Goal: Check status: Check status

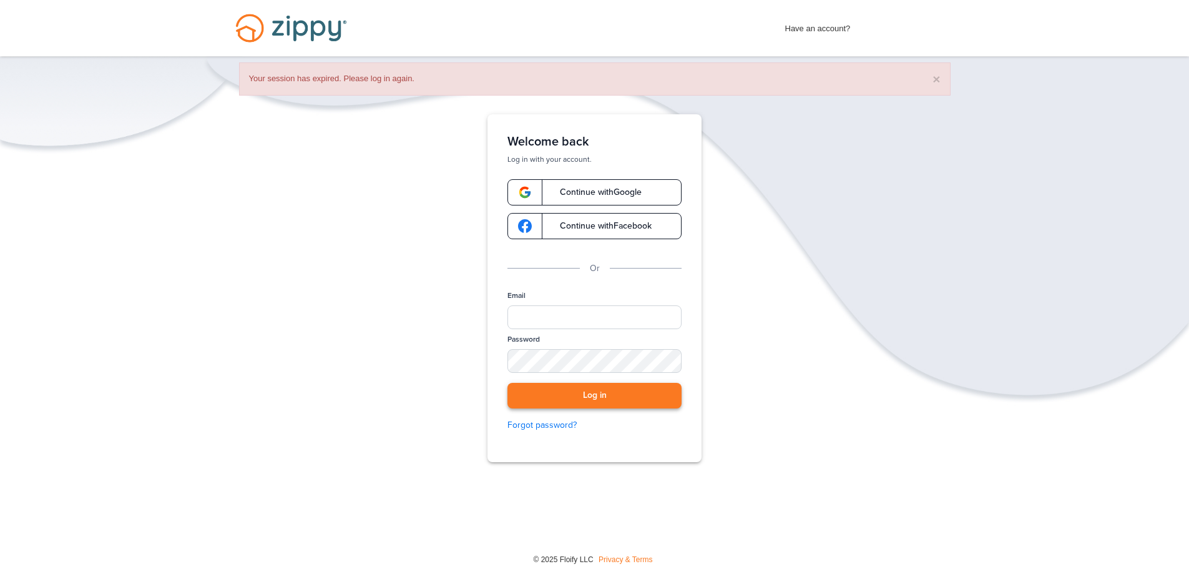
click at [596, 396] on button "Log in" at bounding box center [595, 396] width 174 height 26
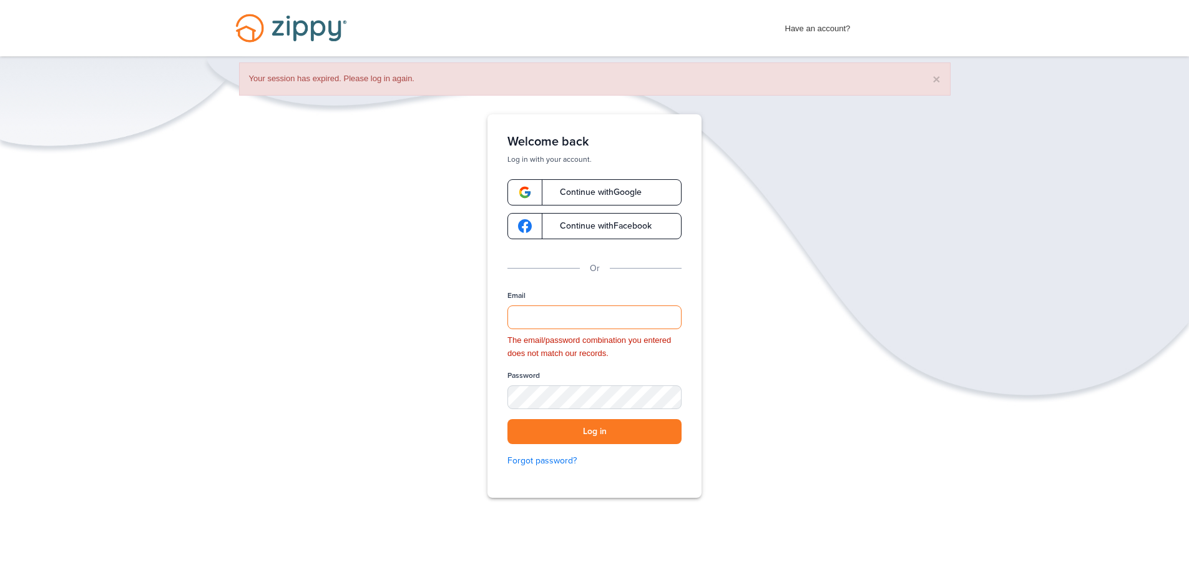
click at [542, 317] on input "Email" at bounding box center [595, 317] width 174 height 24
type input "**********"
click at [541, 430] on button "Log in" at bounding box center [595, 432] width 174 height 26
click at [634, 431] on button "Log in" at bounding box center [595, 432] width 174 height 26
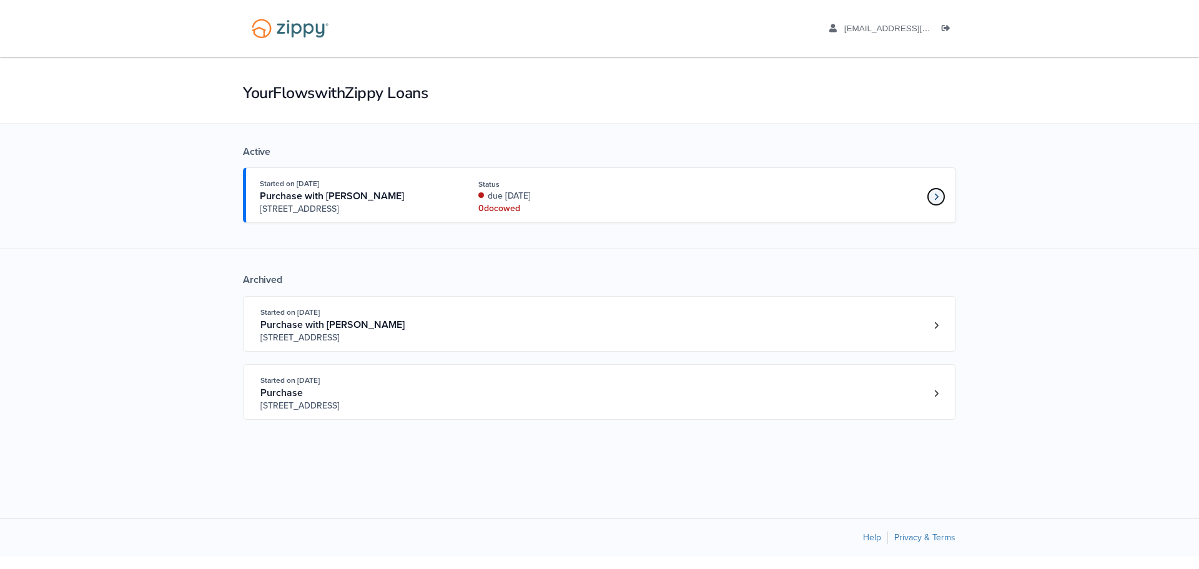
click at [936, 197] on icon "Loan number 4190800" at bounding box center [936, 196] width 4 height 7
